Goal: Task Accomplishment & Management: Manage account settings

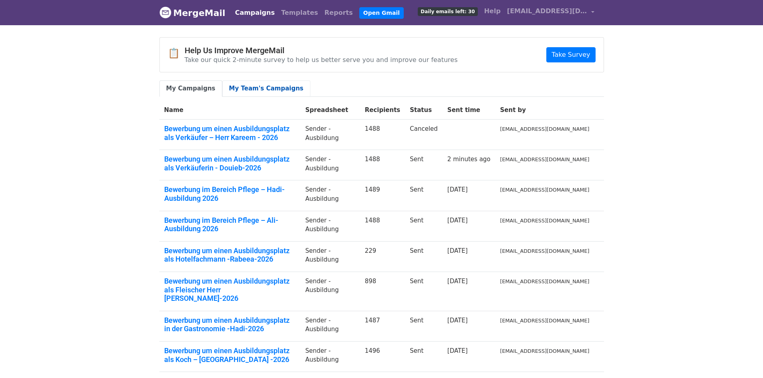
click at [259, 88] on link "My Team's Campaigns" at bounding box center [266, 88] width 88 height 16
click at [290, 8] on link "Templates" at bounding box center [299, 13] width 43 height 16
click at [243, 17] on link "Campaigns" at bounding box center [255, 13] width 46 height 16
click at [248, 10] on link "Campaigns" at bounding box center [255, 13] width 46 height 16
click at [250, 10] on link "Campaigns" at bounding box center [255, 13] width 46 height 16
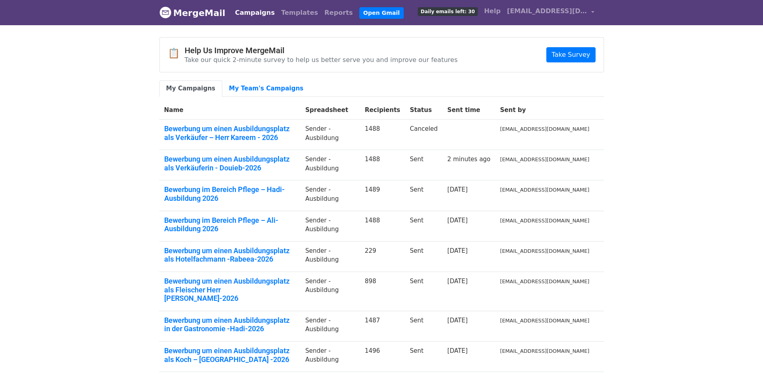
click at [250, 10] on link "Campaigns" at bounding box center [255, 13] width 46 height 16
click at [251, 10] on link "Campaigns" at bounding box center [255, 13] width 46 height 16
drag, startPoint x: 0, startPoint y: 0, endPoint x: 255, endPoint y: 14, distance: 255.4
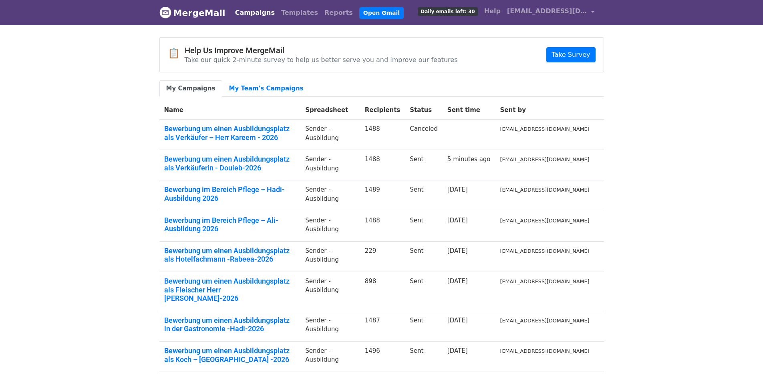
click at [251, 11] on link "Campaigns" at bounding box center [255, 13] width 46 height 16
click at [254, 84] on link "My Team's Campaigns" at bounding box center [266, 88] width 88 height 16
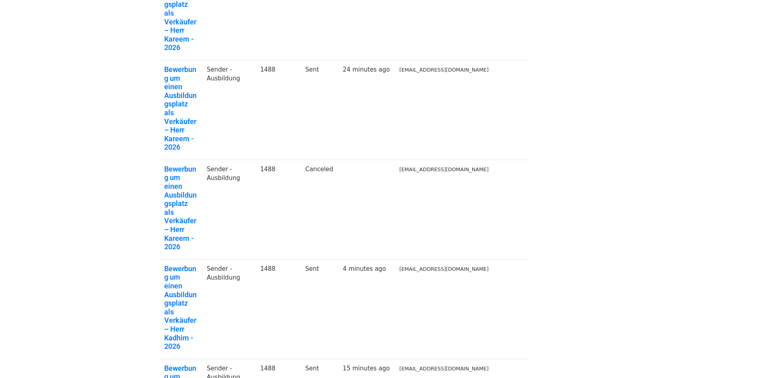
scroll to position [120, 0]
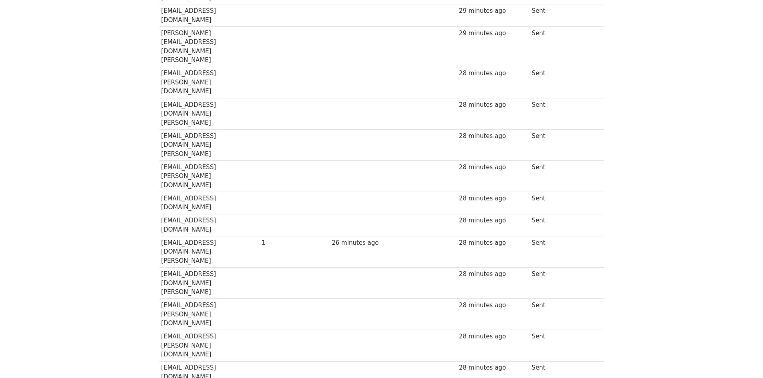
scroll to position [19230, 0]
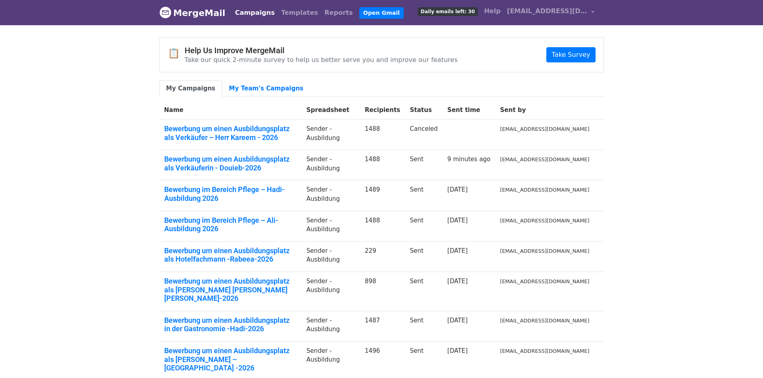
click at [482, 30] on body "MergeMail Campaigns Templates Reports Open Gmail Daily emails left: 30 Help car…" at bounding box center [381, 256] width 763 height 512
click at [259, 82] on link "My Team's Campaigns" at bounding box center [266, 88] width 88 height 16
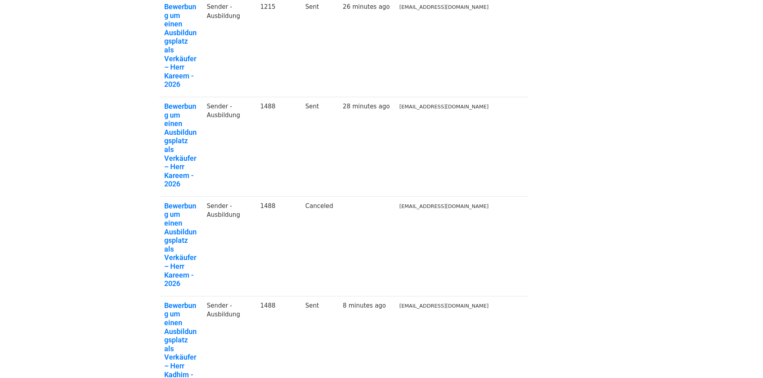
scroll to position [200, 0]
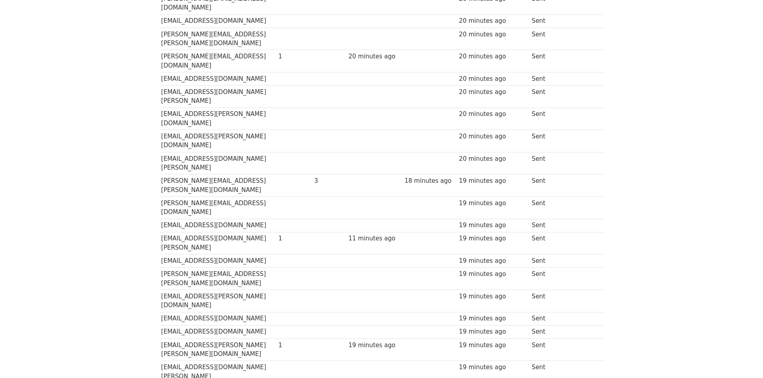
scroll to position [17901, 0]
